Goal: Transaction & Acquisition: Subscribe to service/newsletter

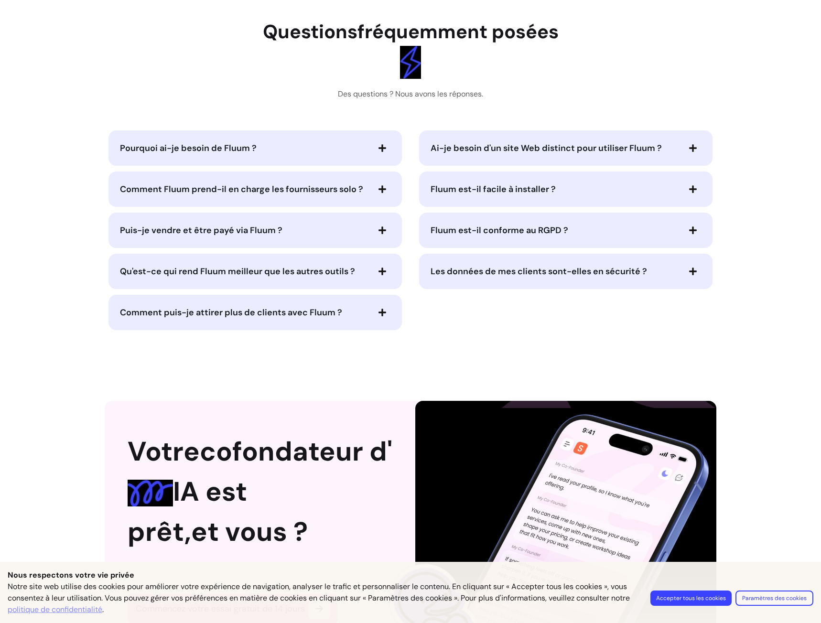
scroll to position [2007, 0]
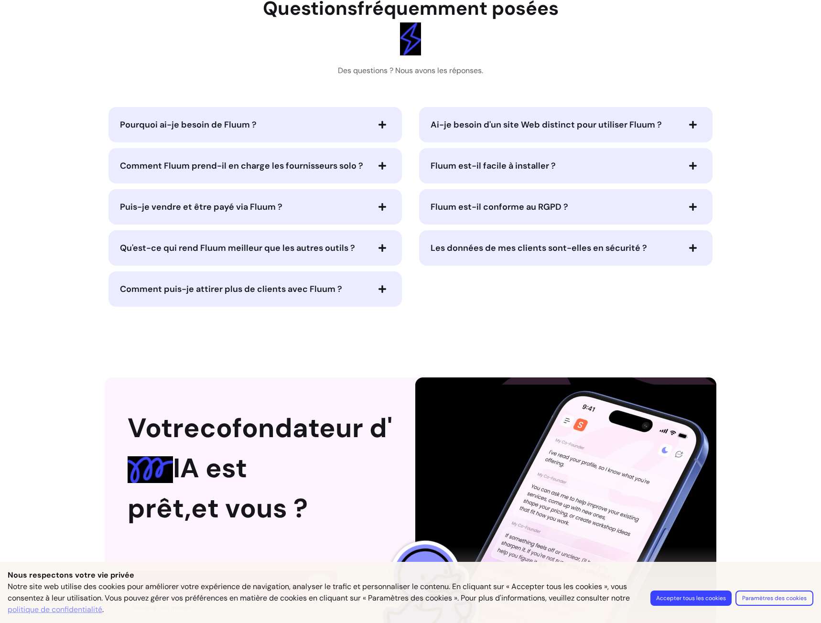
click at [689, 170] on icon "button" at bounding box center [693, 166] width 9 height 9
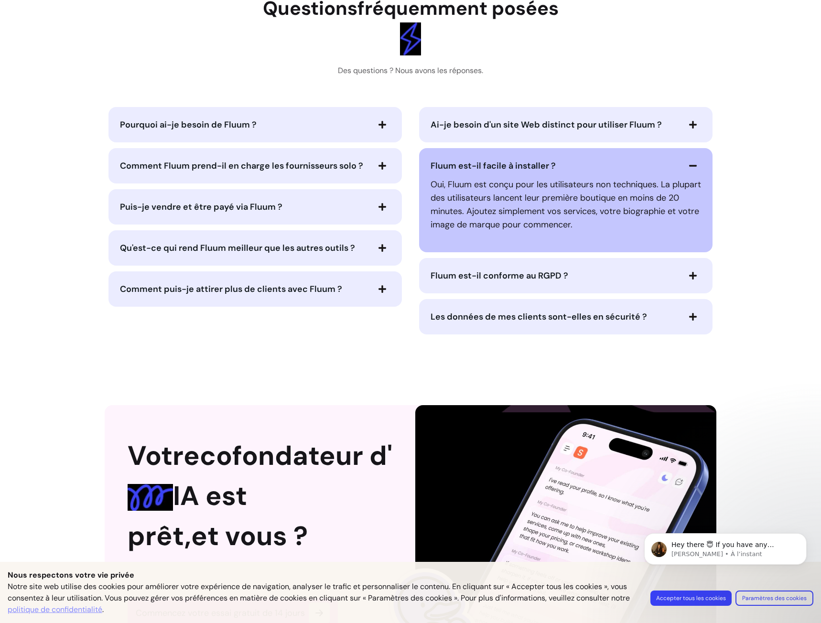
scroll to position [0, 0]
click at [690, 280] on icon "button" at bounding box center [693, 276] width 8 height 8
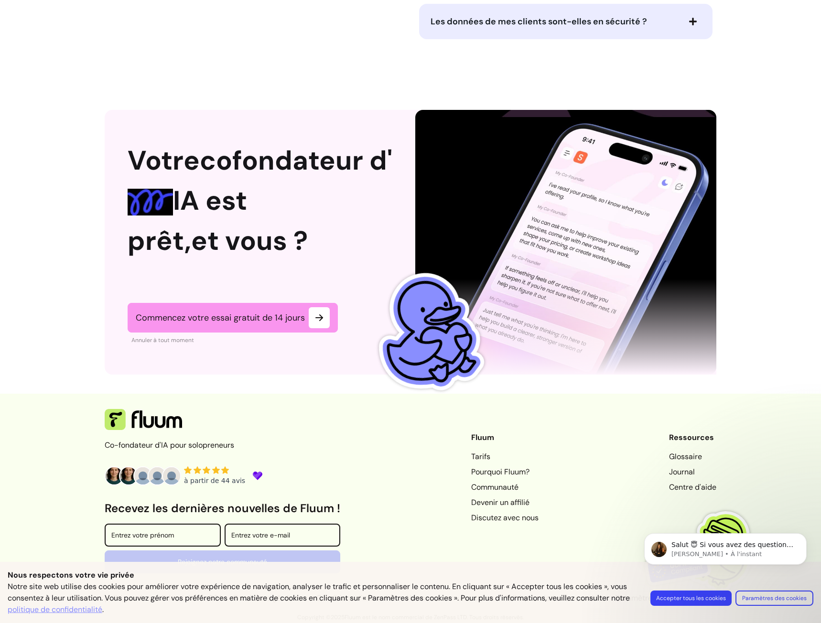
scroll to position [2469, 0]
click at [205, 472] on icon at bounding box center [207, 469] width 8 height 7
click at [213, 473] on icon at bounding box center [216, 469] width 8 height 7
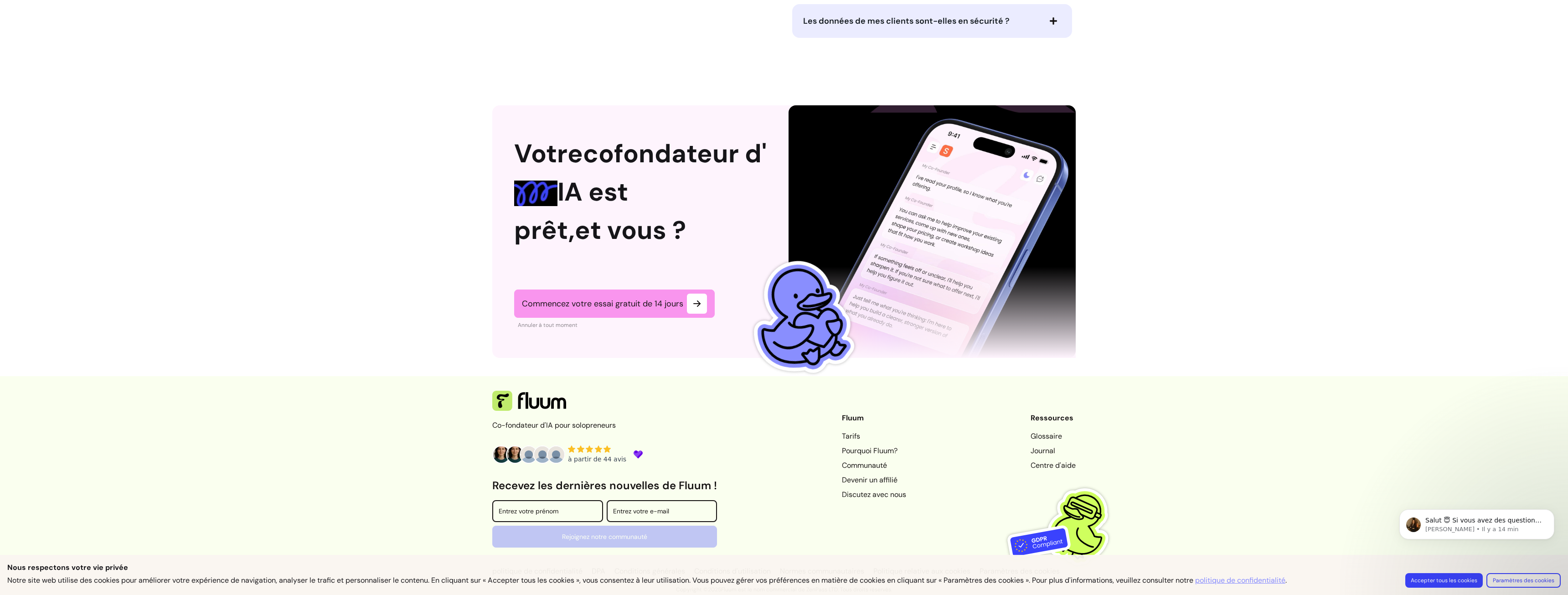
scroll to position [2353, 0]
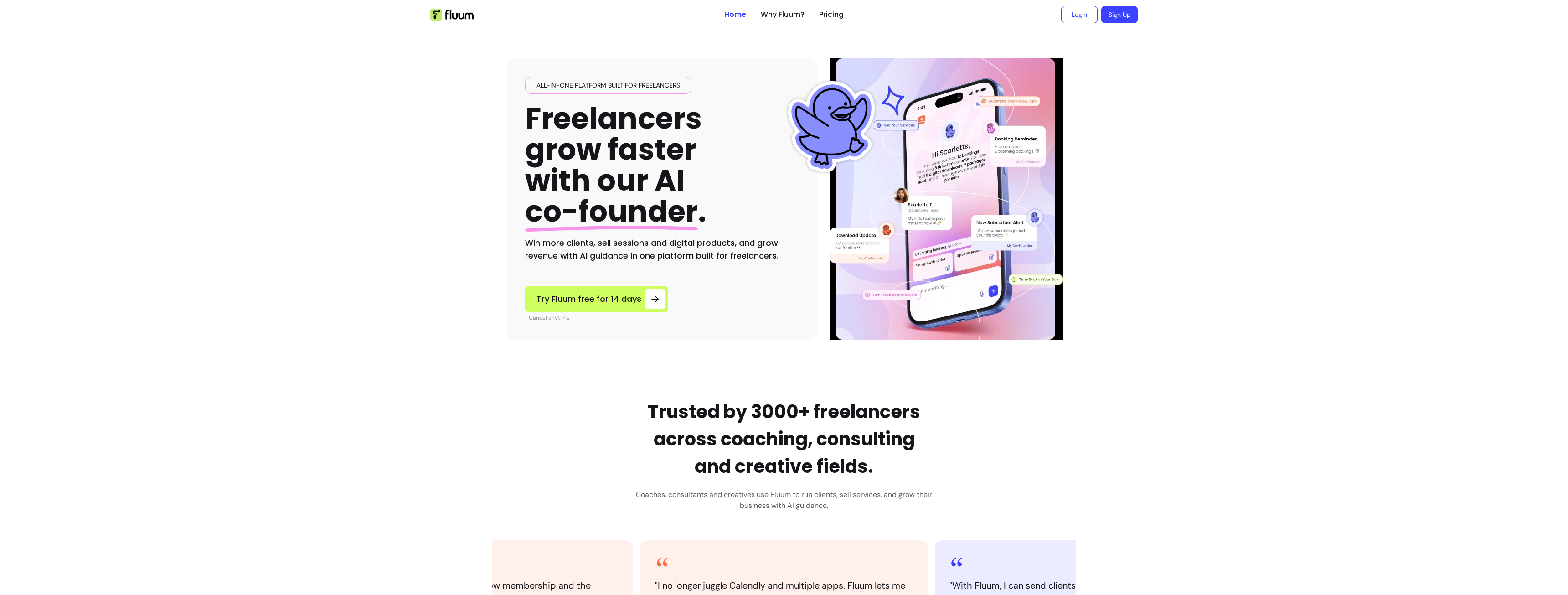
drag, startPoint x: 0, startPoint y: 0, endPoint x: 1123, endPoint y: 18, distance: 1123.1
click at [1123, 18] on link "Sign Up" at bounding box center [1119, 14] width 36 height 17
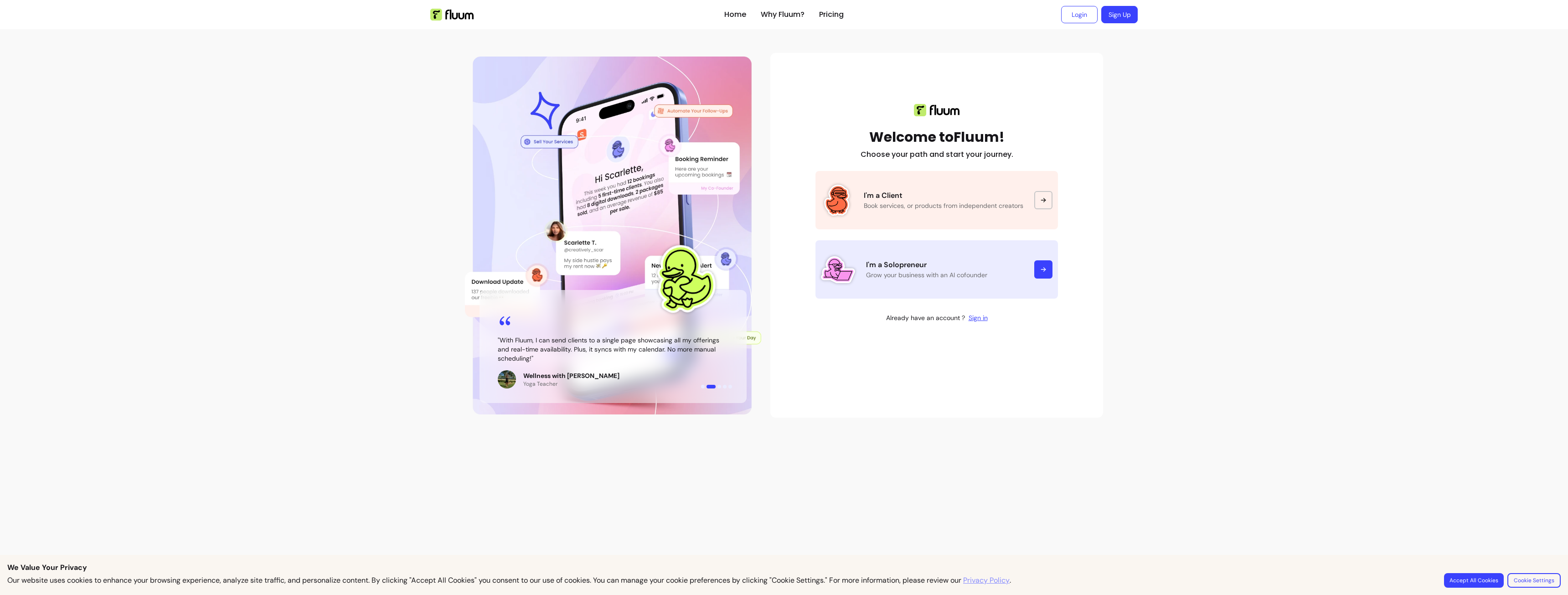
click at [1040, 271] on icon at bounding box center [1043, 270] width 8 height 8
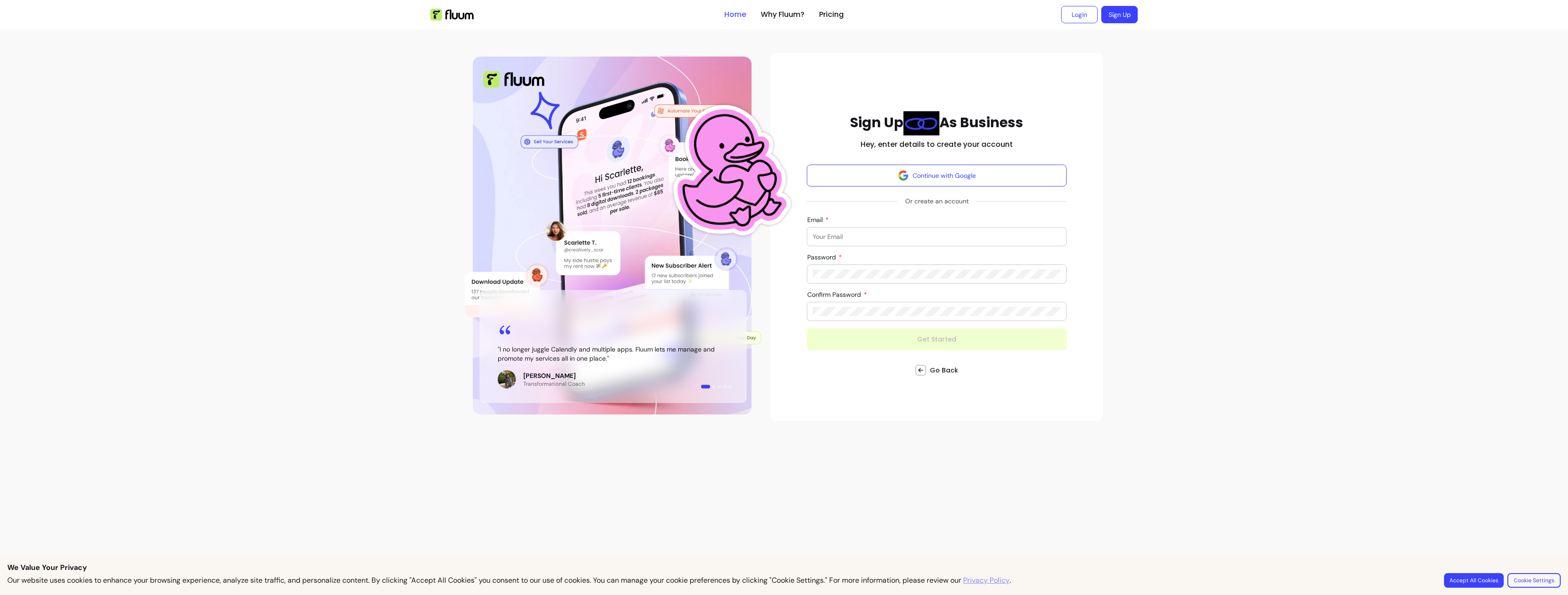
click at [736, 12] on link "Home" at bounding box center [734, 14] width 22 height 10
